Goal: Task Accomplishment & Management: Complete application form

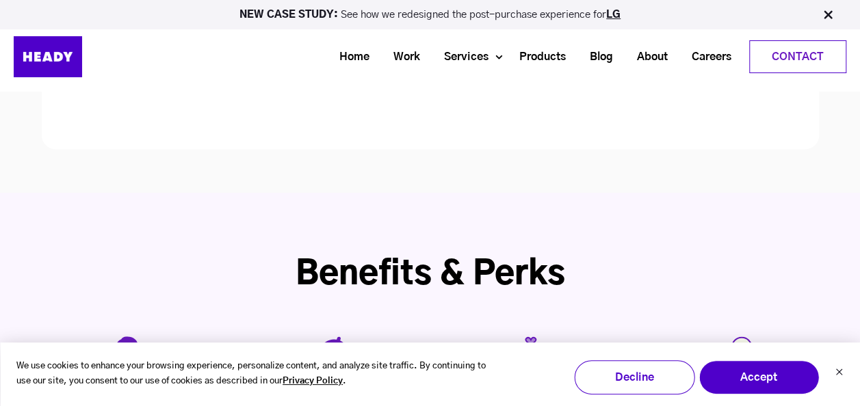
scroll to position [2937, 0]
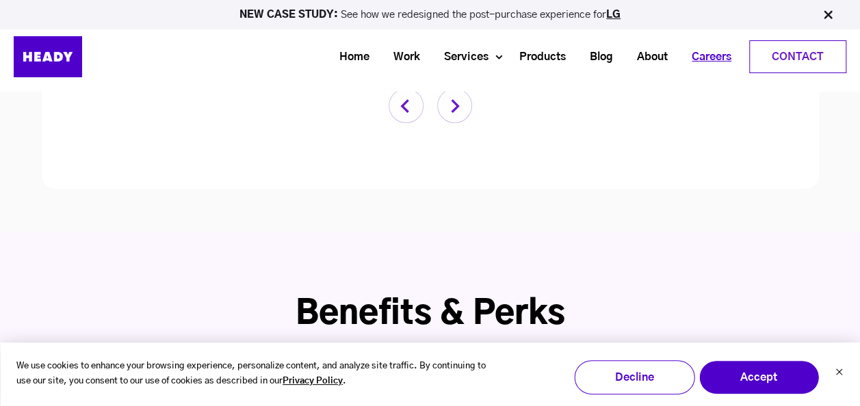
click at [699, 60] on link "Careers" at bounding box center [706, 56] width 64 height 25
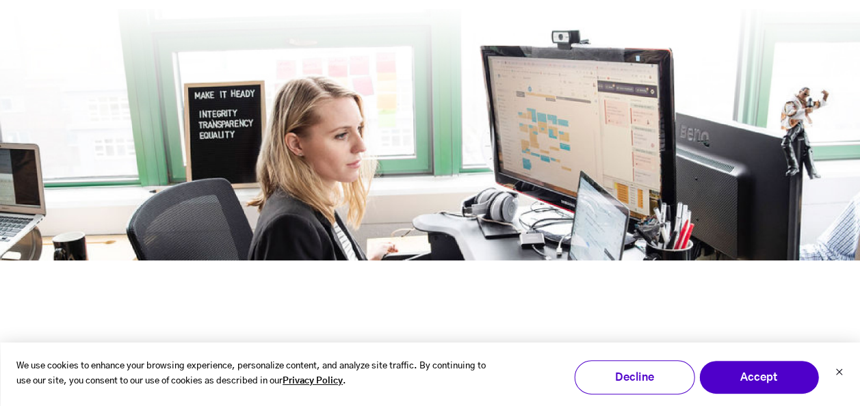
scroll to position [391, 0]
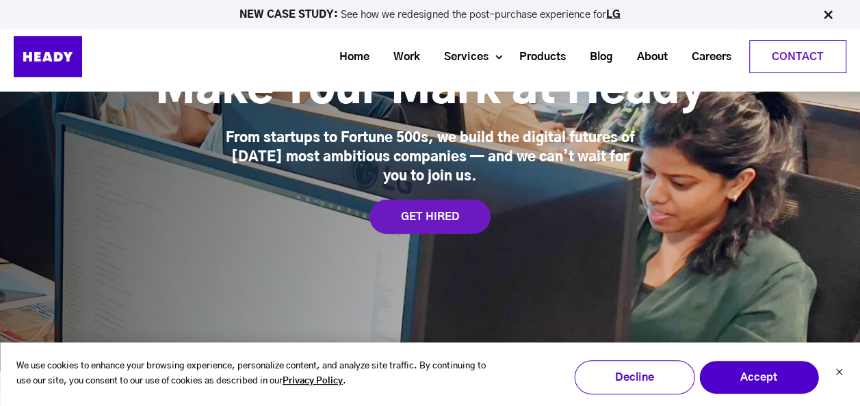
click at [430, 189] on div "US INDIA Make Your Mark at Heady From startups to Fortune 500s, we build the di…" at bounding box center [430, 134] width 860 height 200
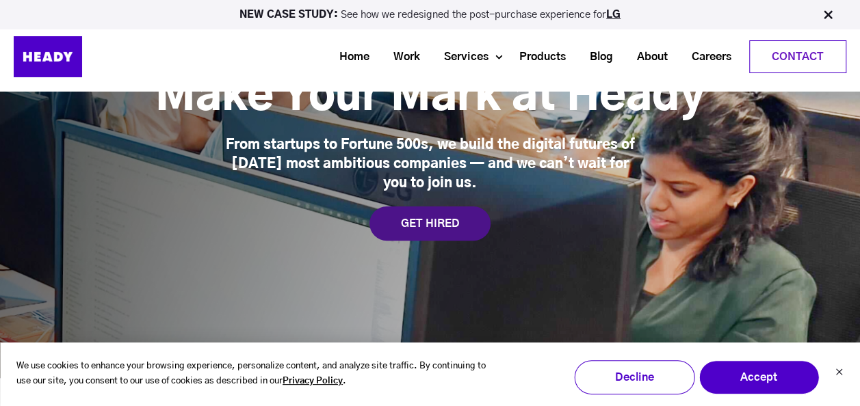
click at [431, 210] on div "GET HIRED" at bounding box center [429, 224] width 121 height 34
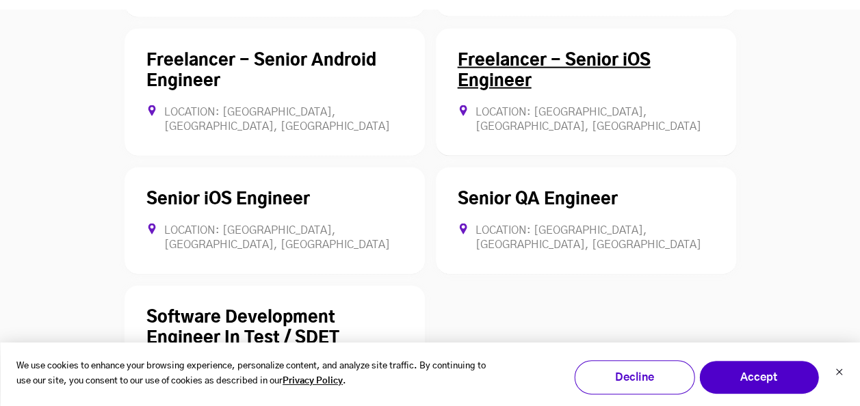
scroll to position [4067, 0]
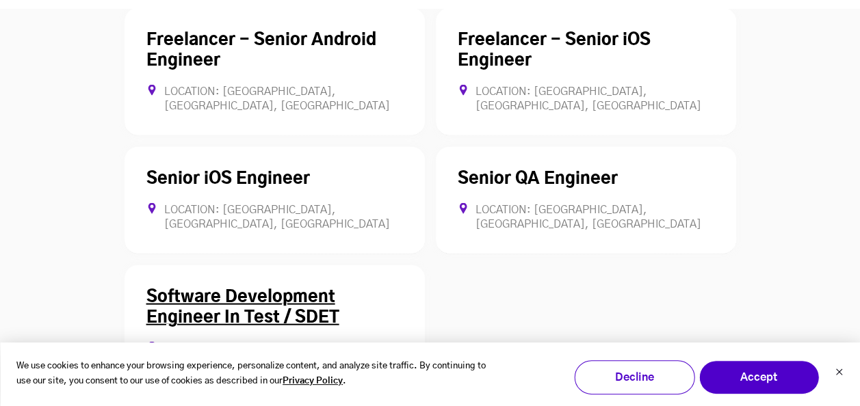
click at [259, 289] on link "Software Development Engineer In Test / SDET" at bounding box center [242, 307] width 193 height 37
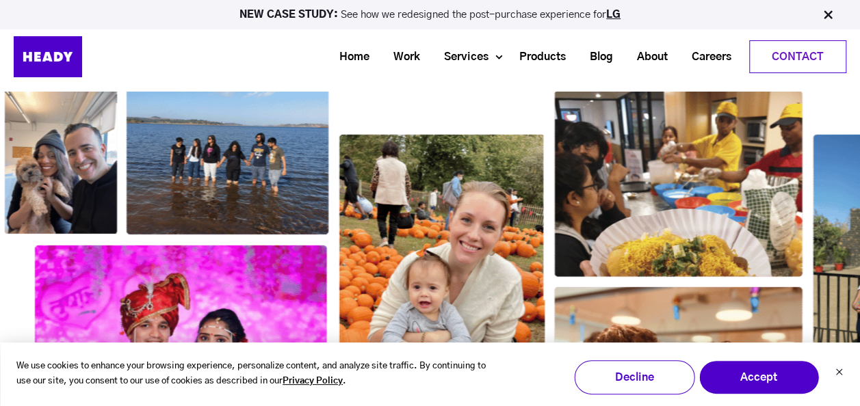
scroll to position [2040, 0]
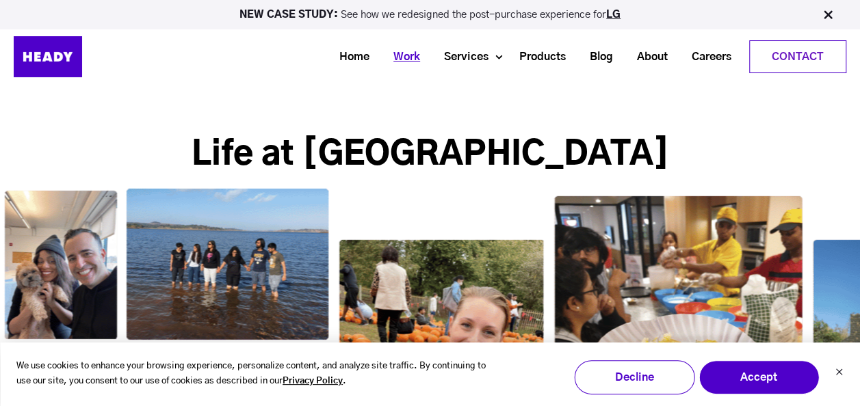
click at [410, 55] on link "Work" at bounding box center [401, 56] width 51 height 25
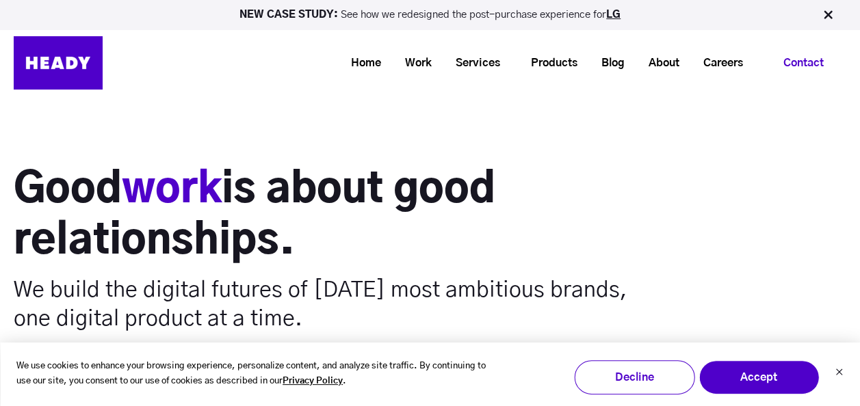
click at [813, 70] on link "Contact" at bounding box center [803, 62] width 84 height 31
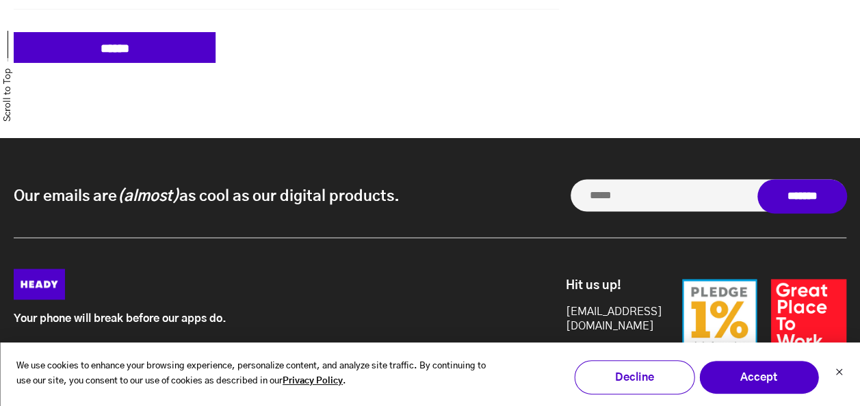
scroll to position [1163, 0]
